Goal: Find specific page/section: Find specific page/section

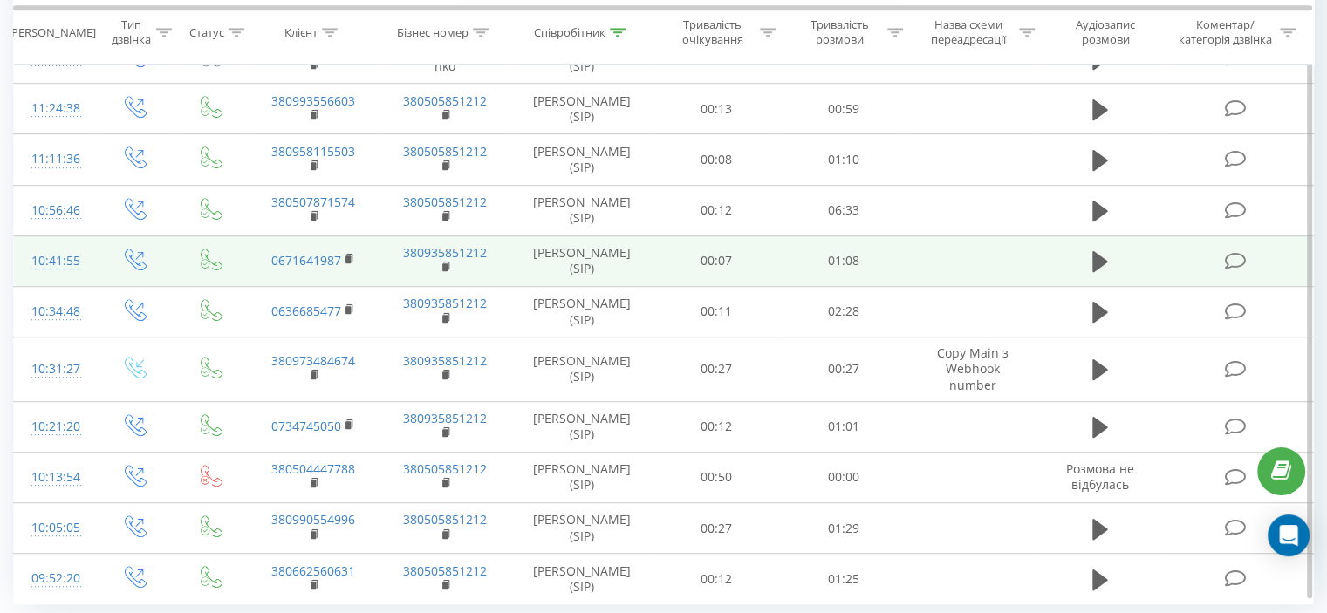
scroll to position [990, 0]
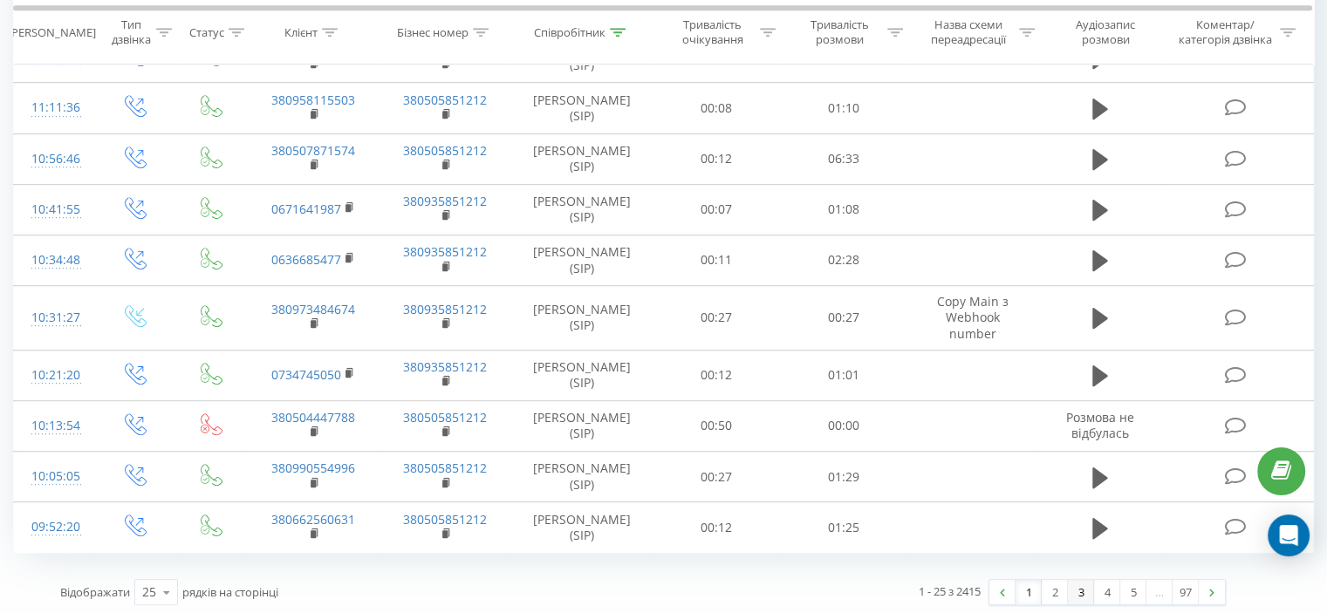
click at [1054, 585] on link "2" at bounding box center [1055, 592] width 26 height 24
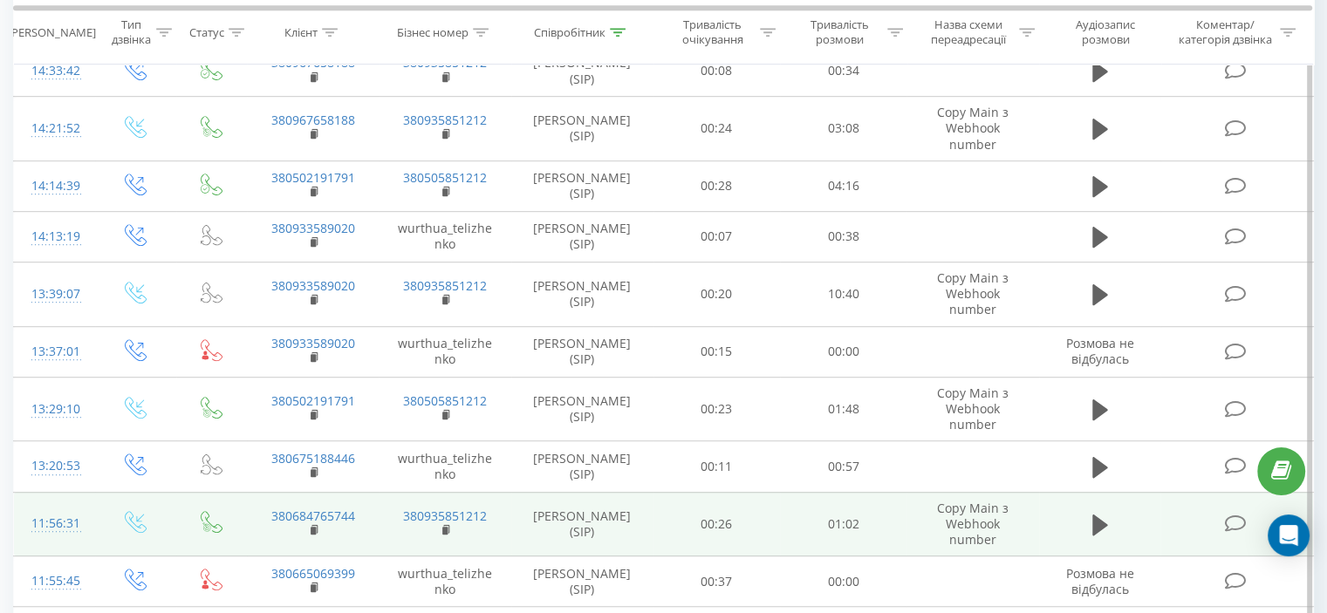
scroll to position [1092, 0]
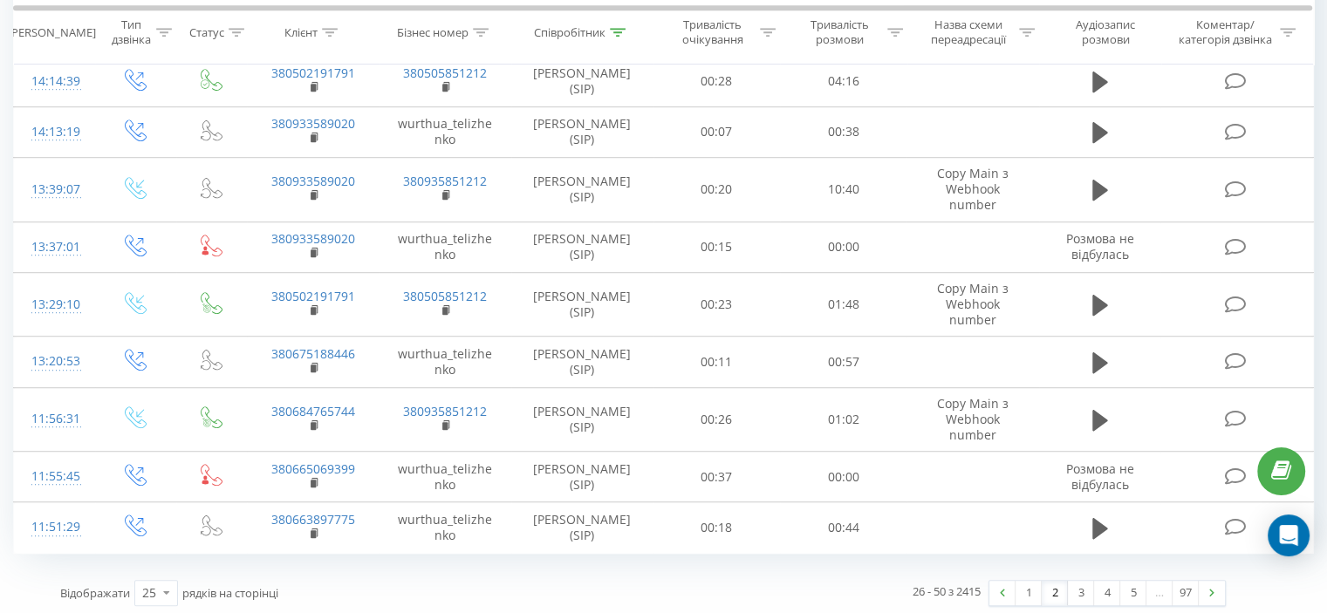
click at [1028, 599] on div "1 2 3 4 5 … 97" at bounding box center [1106, 593] width 237 height 26
click at [1032, 590] on link "1" at bounding box center [1028, 593] width 26 height 24
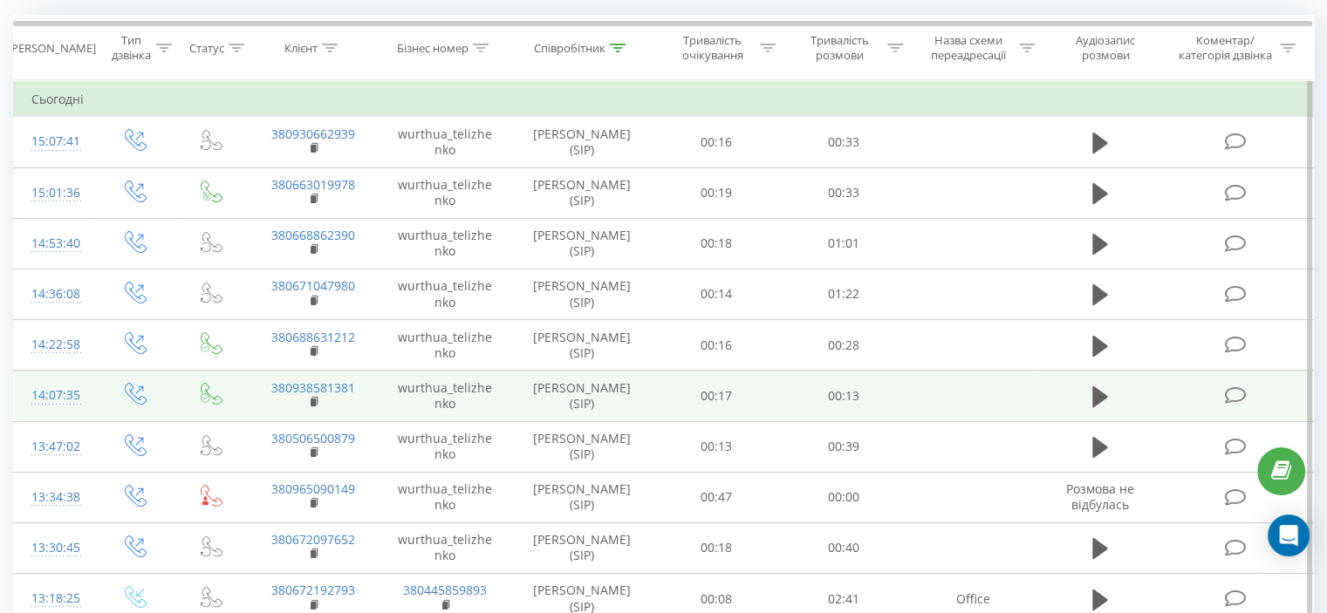
scroll to position [115, 0]
